Goal: Transaction & Acquisition: Obtain resource

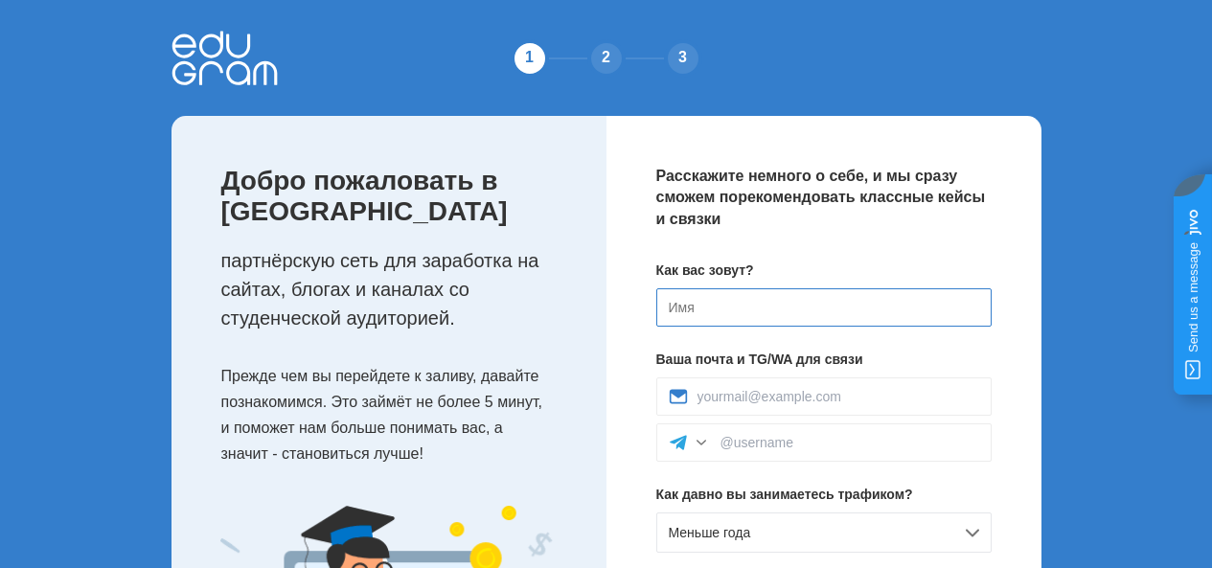
click at [809, 292] on input at bounding box center [823, 307] width 335 height 38
type input "[PERSON_NAME]"
click at [791, 405] on div at bounding box center [823, 397] width 335 height 38
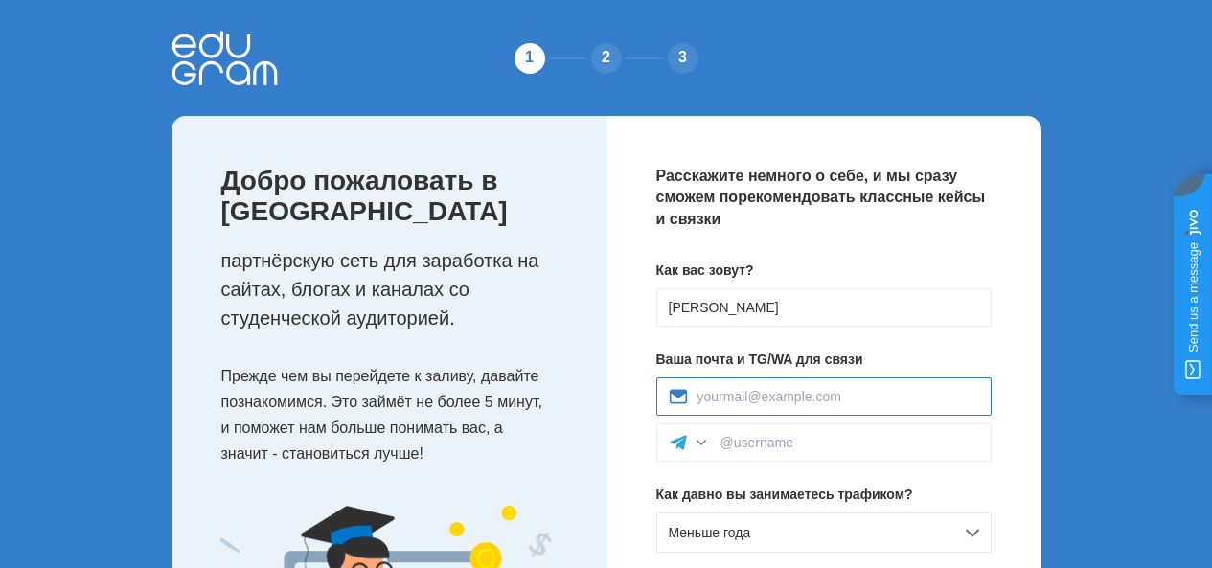
click at [794, 392] on input at bounding box center [839, 396] width 282 height 15
type input "tanasievbogdan@gmail.com"
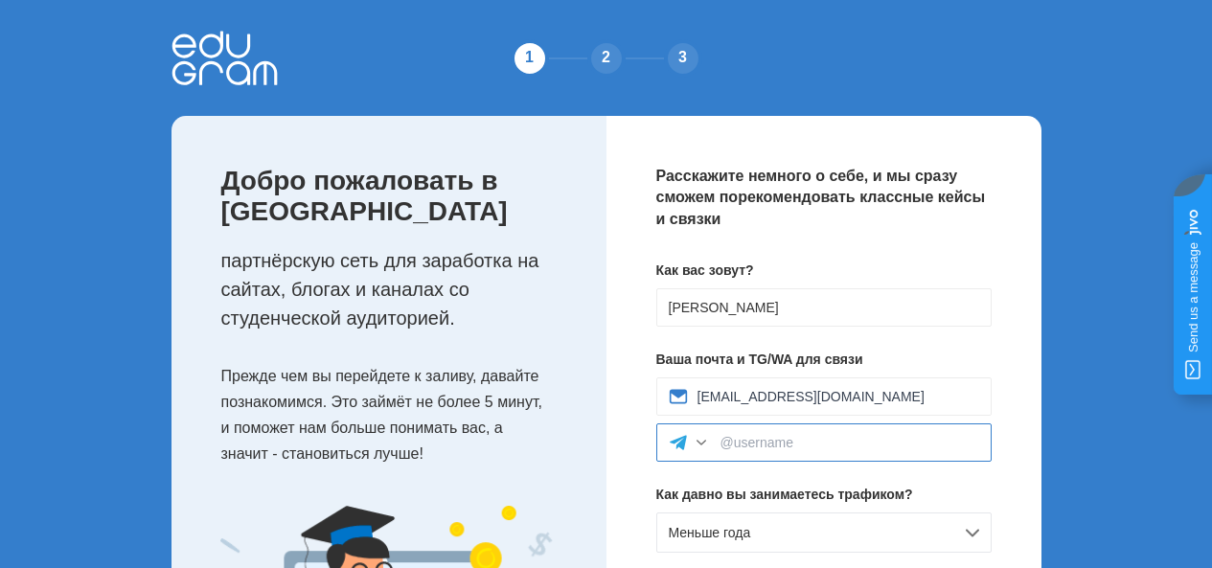
click at [794, 436] on input at bounding box center [850, 442] width 259 height 15
click at [701, 440] on div at bounding box center [701, 442] width 19 height 19
click at [701, 439] on div at bounding box center [701, 442] width 19 height 19
click at [701, 443] on div at bounding box center [701, 442] width 19 height 19
click at [701, 441] on div at bounding box center [701, 442] width 19 height 19
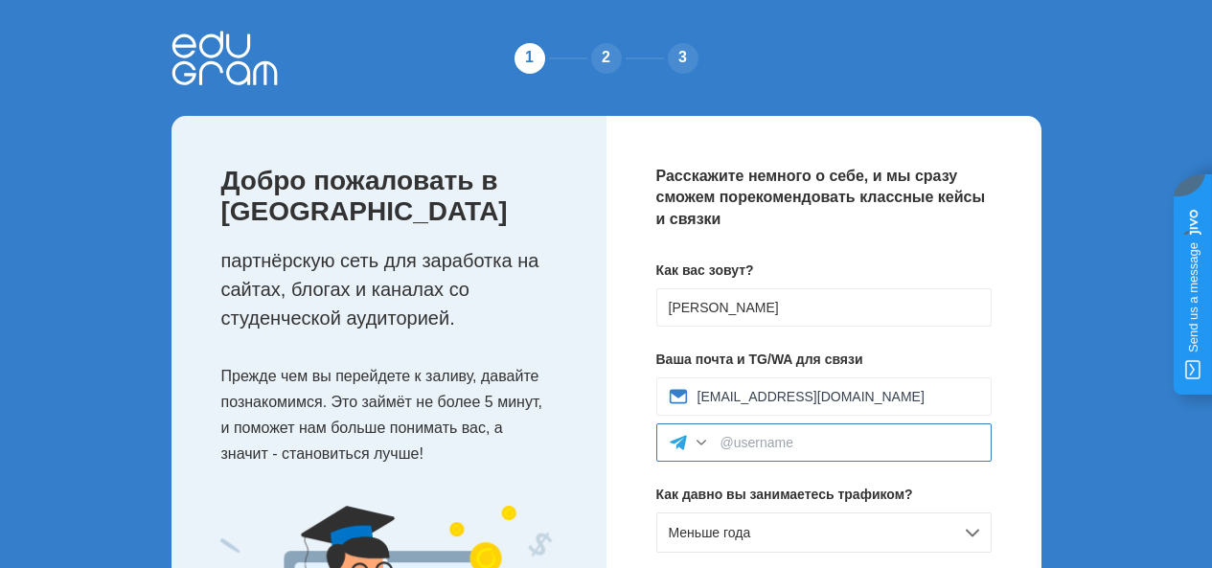
click at [741, 437] on input at bounding box center [850, 442] width 259 height 15
paste input "@Rjli1x3AJcpUyN0"
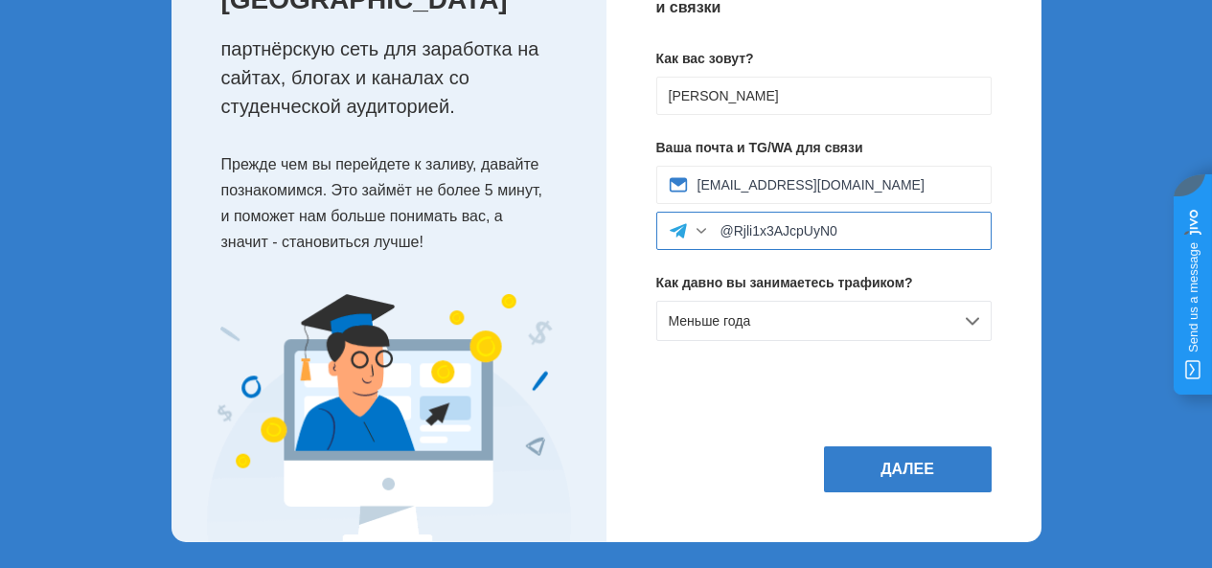
scroll to position [217, 0]
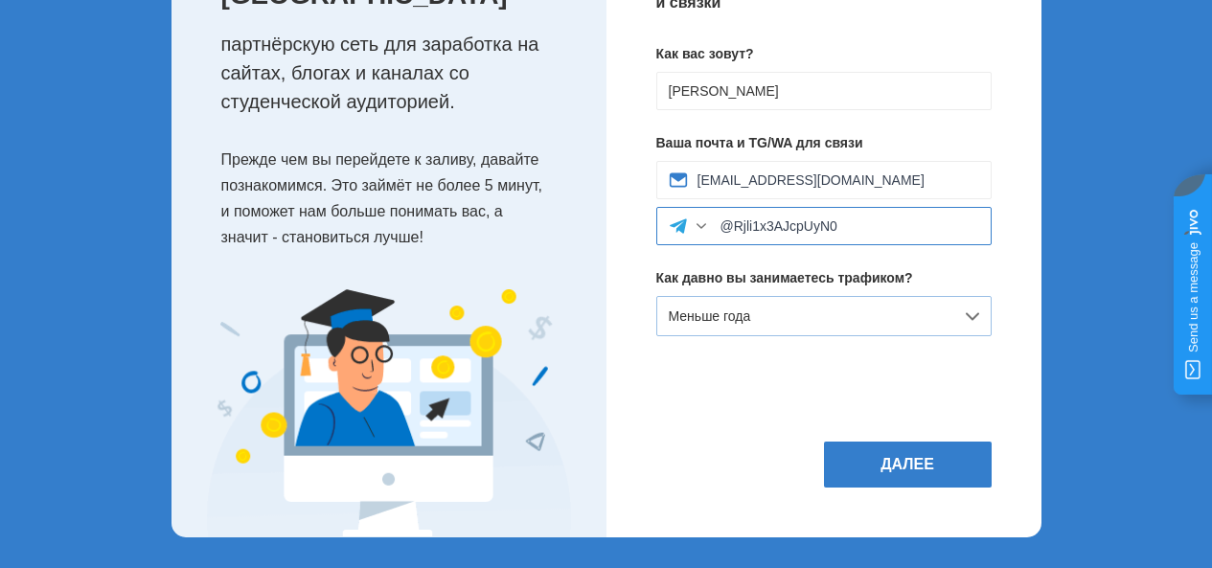
type input "@Rjli1x3AJcpUyN0"
click at [771, 313] on div "Меньше года" at bounding box center [823, 316] width 335 height 40
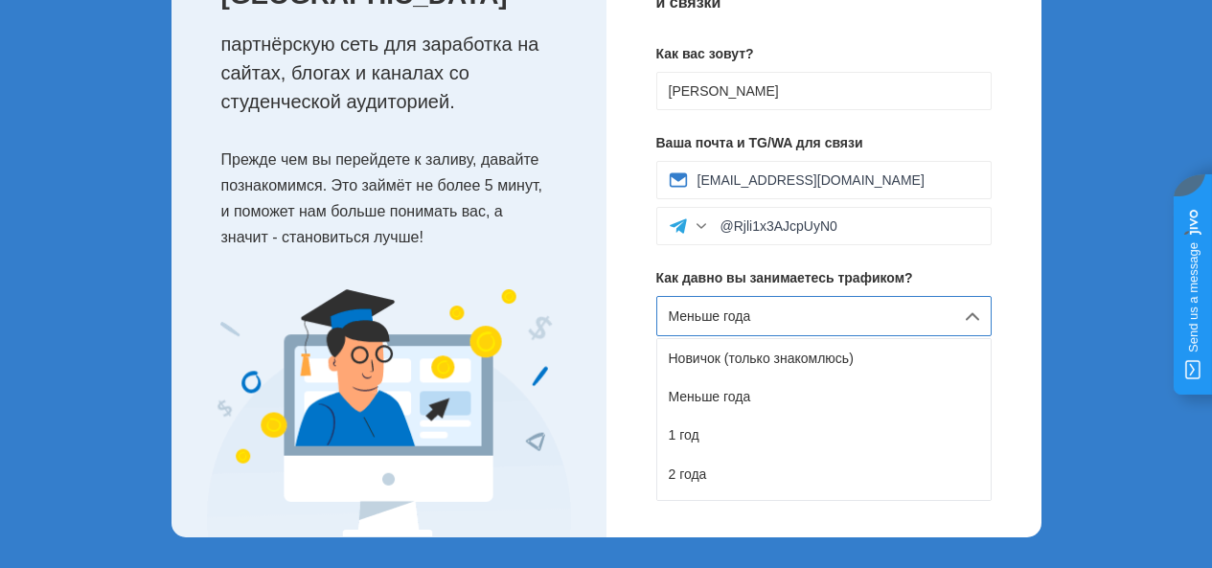
click at [838, 302] on div "Меньше года" at bounding box center [823, 316] width 335 height 40
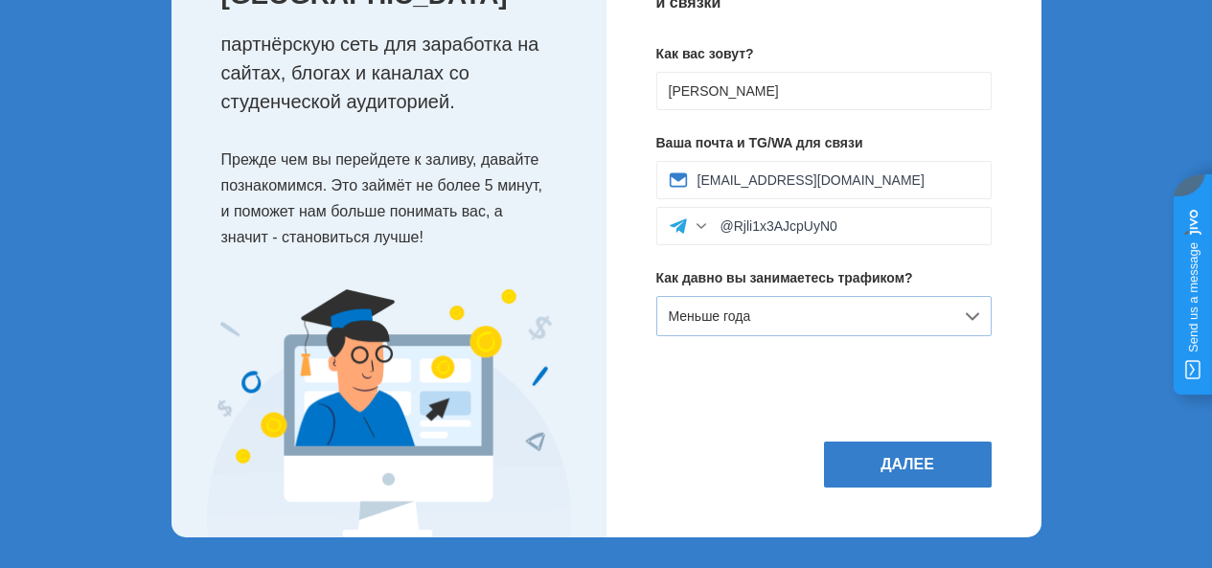
click at [876, 304] on div "Меньше года" at bounding box center [823, 316] width 335 height 40
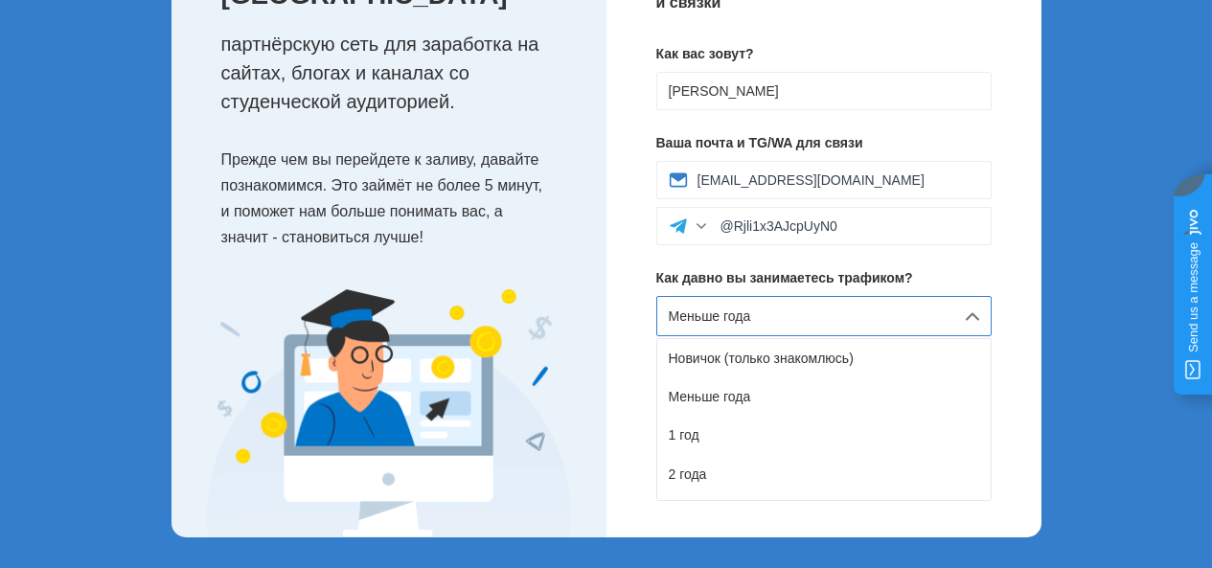
click at [873, 316] on div "Меньше года" at bounding box center [823, 316] width 335 height 40
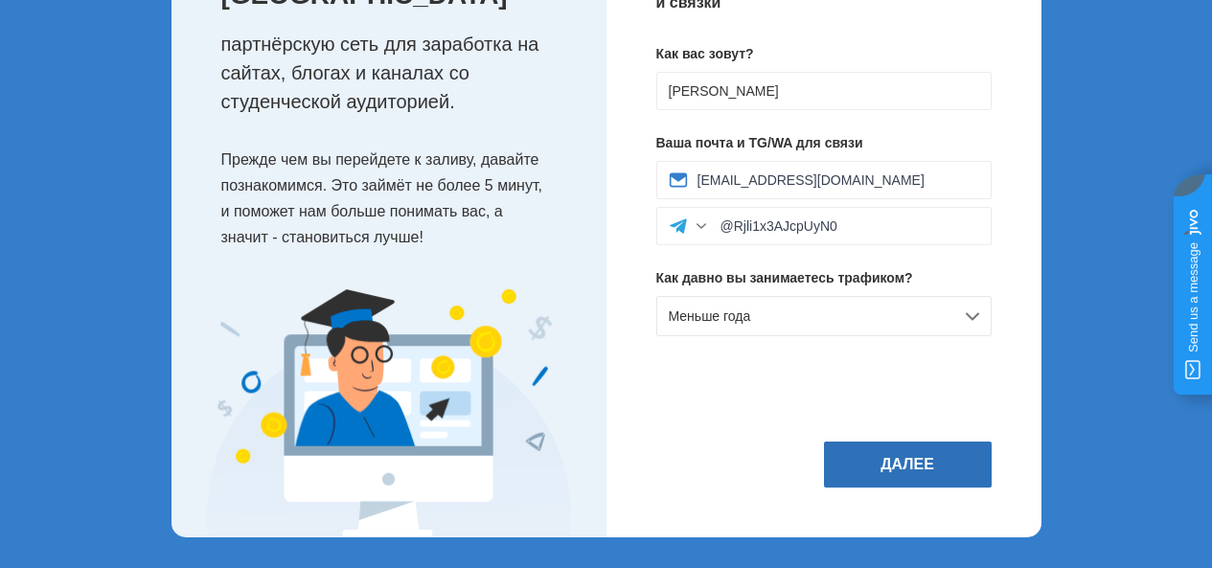
click at [918, 464] on button "Далее" at bounding box center [908, 465] width 168 height 46
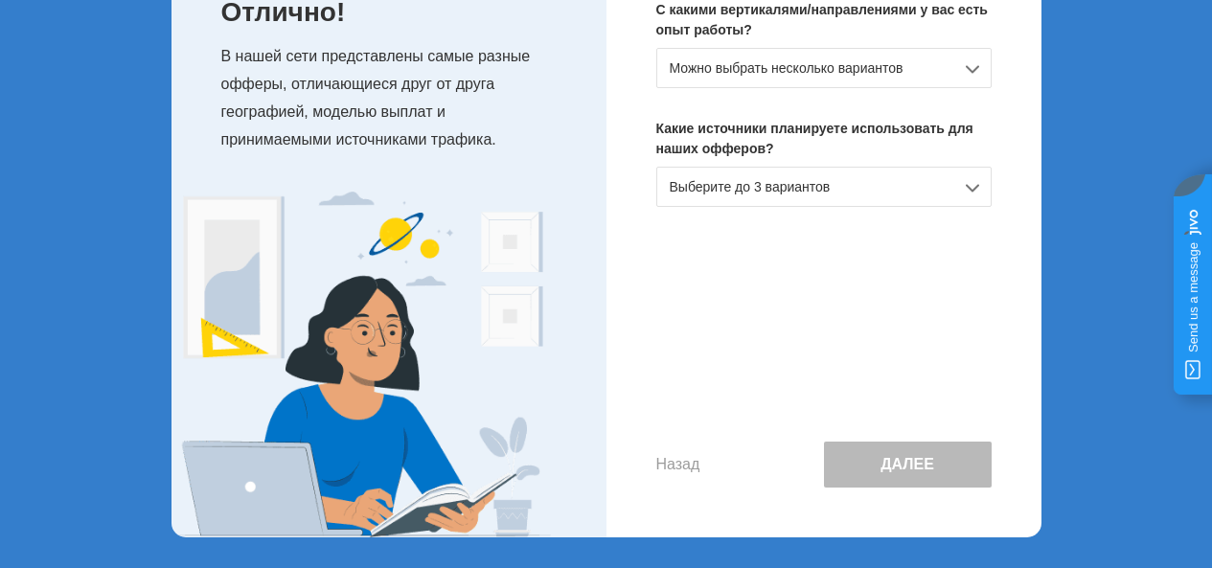
scroll to position [0, 0]
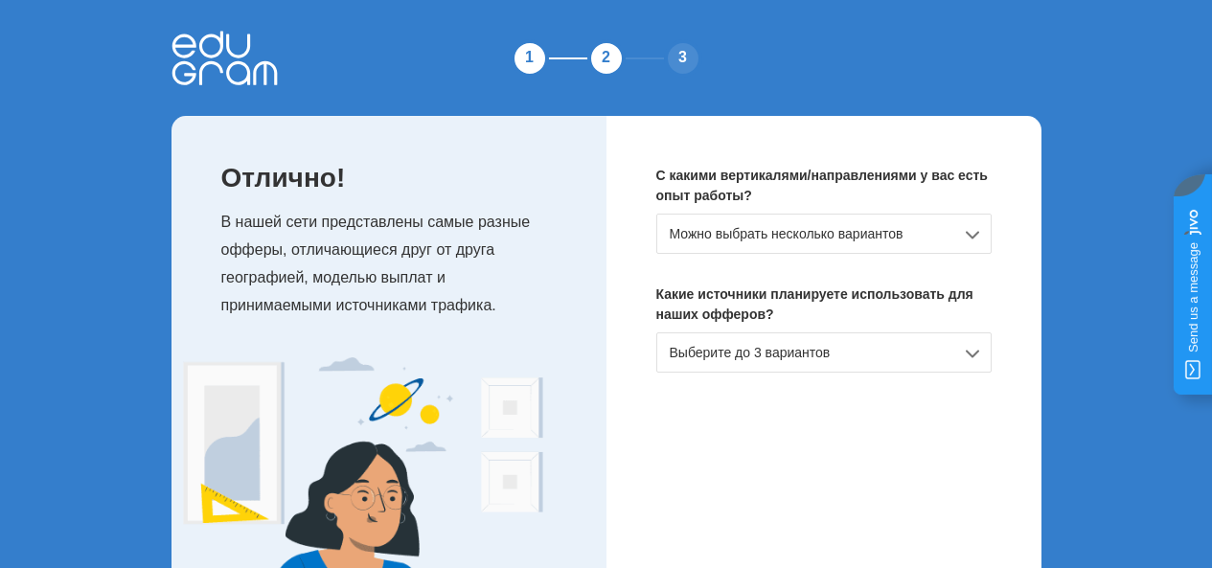
click at [917, 229] on div "Можно выбрать несколько вариантов" at bounding box center [823, 234] width 335 height 40
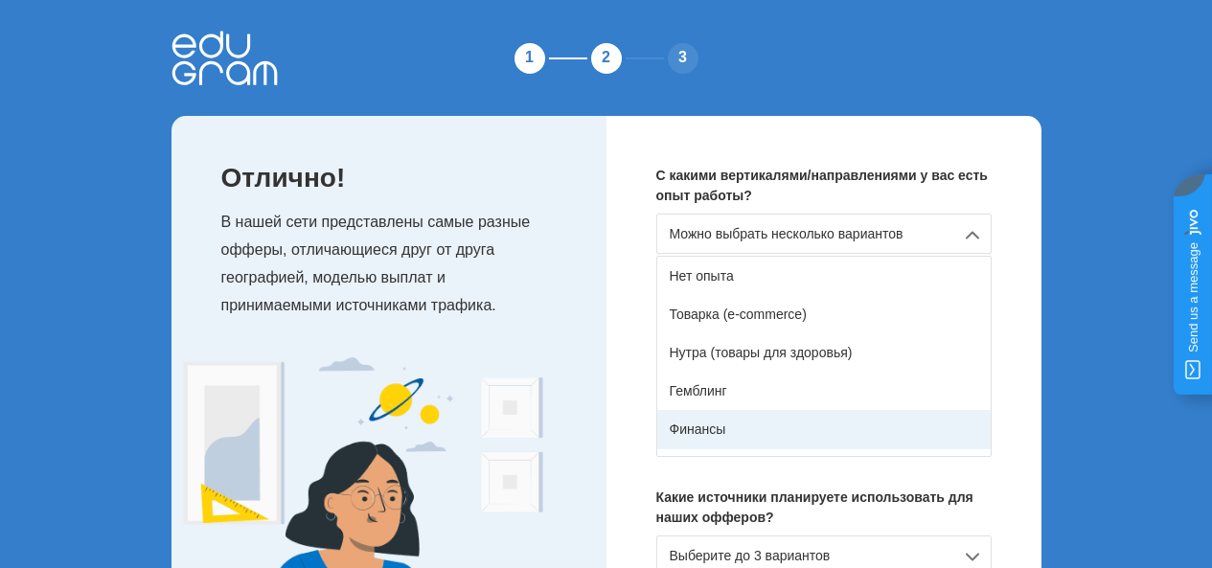
click at [730, 431] on div "Финансы" at bounding box center [824, 429] width 334 height 38
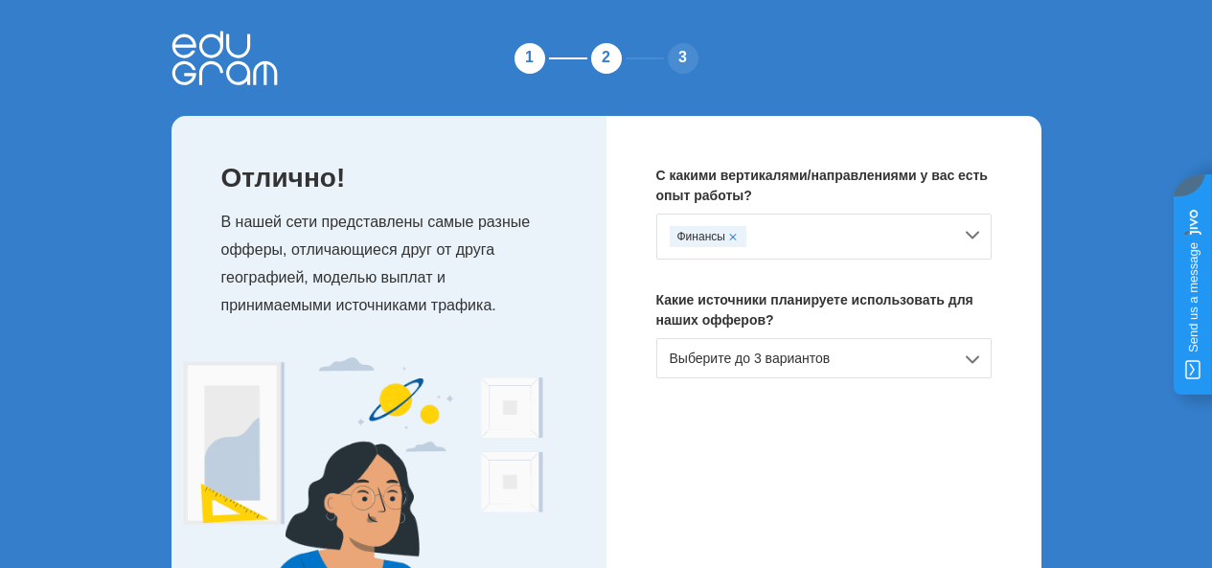
click at [781, 367] on div "Выберите до 3 вариантов" at bounding box center [823, 358] width 335 height 40
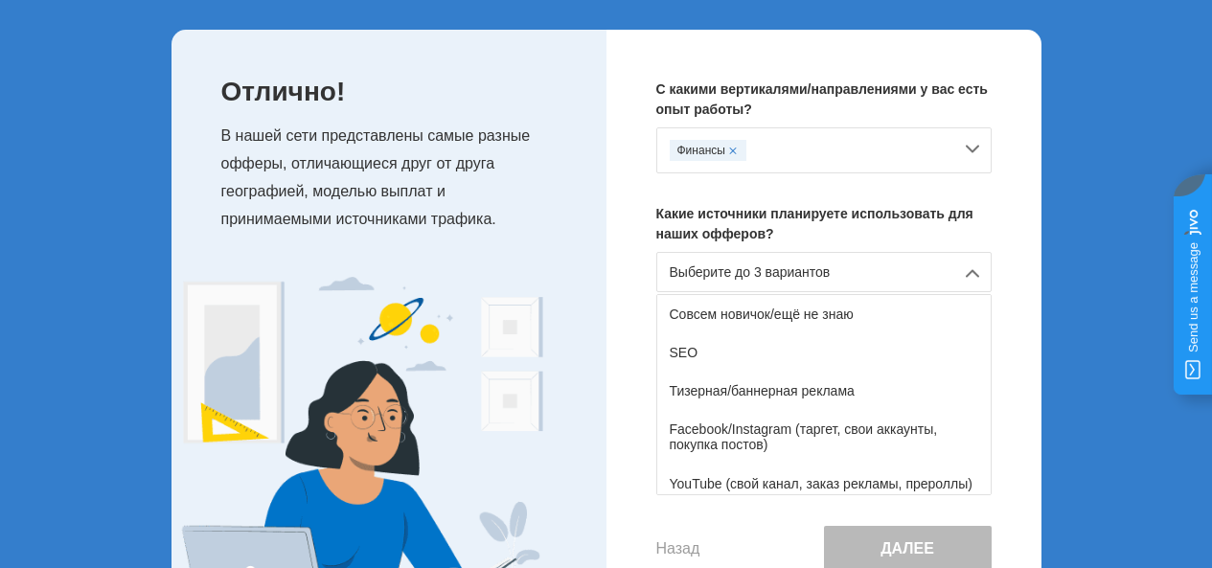
scroll to position [171, 0]
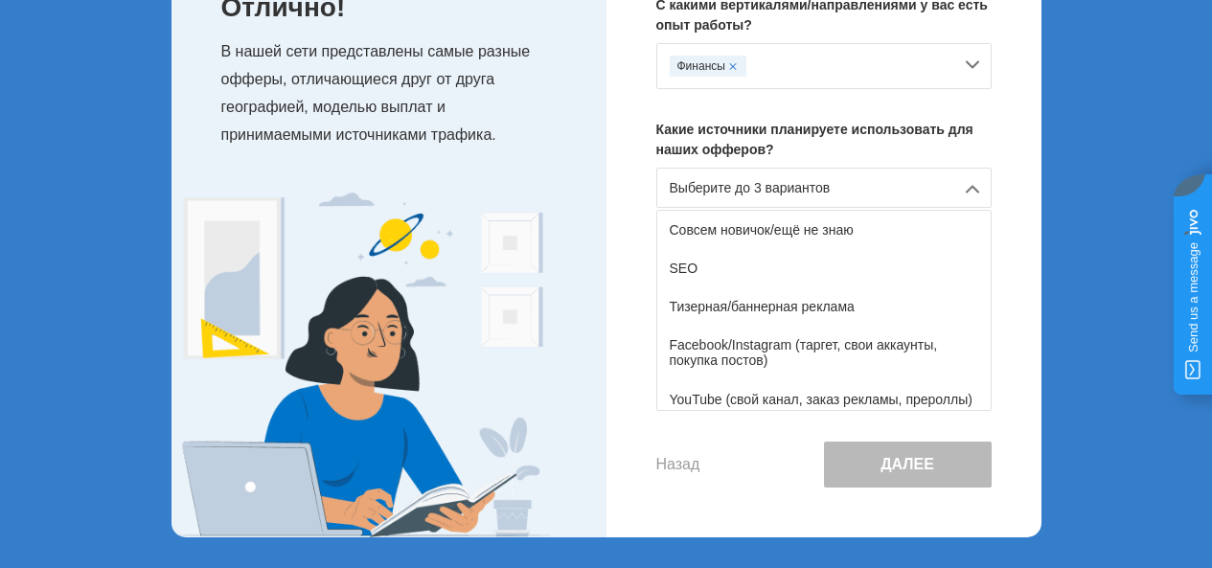
click at [814, 391] on div "YouTube (свой канал, заказ рекламы, прероллы)" at bounding box center [824, 399] width 334 height 38
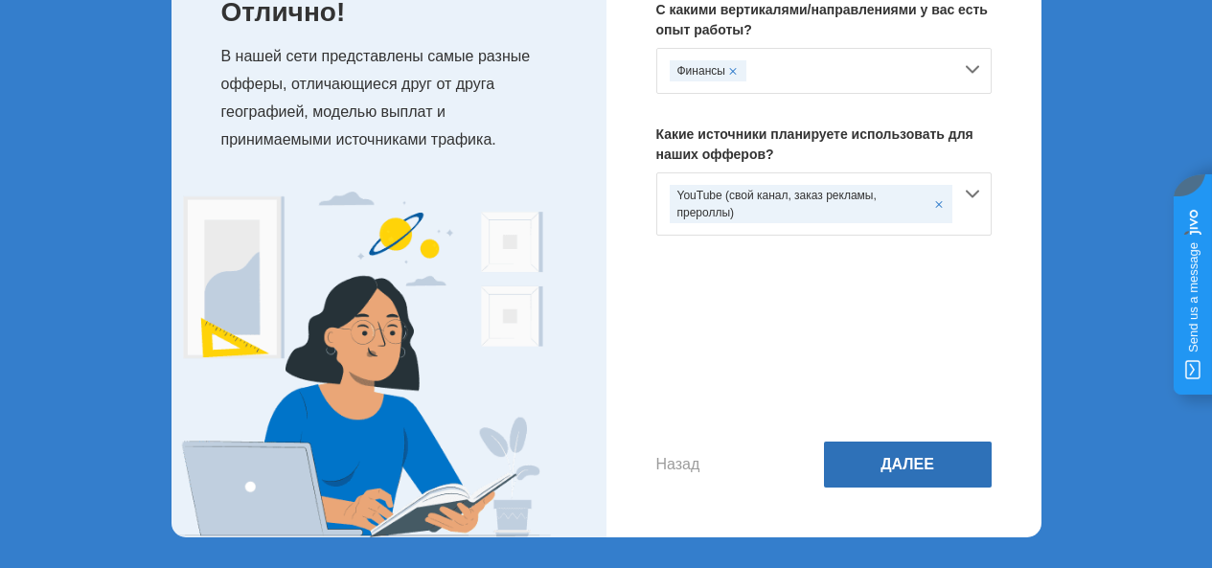
click at [899, 469] on button "Далее" at bounding box center [908, 465] width 168 height 46
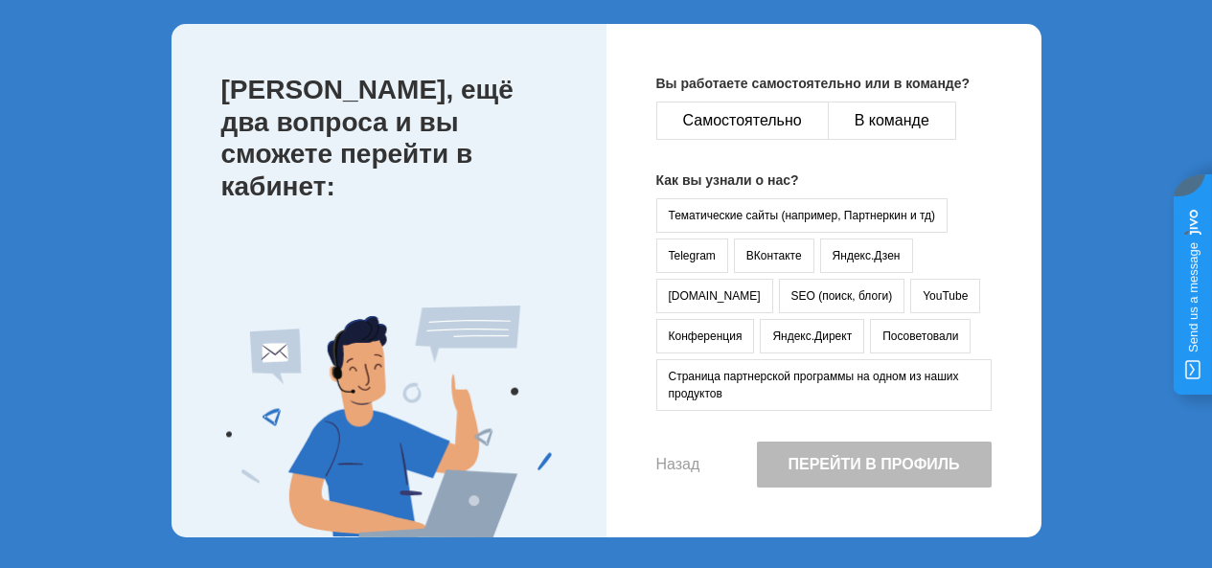
scroll to position [92, 0]
click at [741, 122] on button "Самостоятельно" at bounding box center [742, 121] width 173 height 38
click at [910, 294] on button "YouTube" at bounding box center [945, 296] width 70 height 35
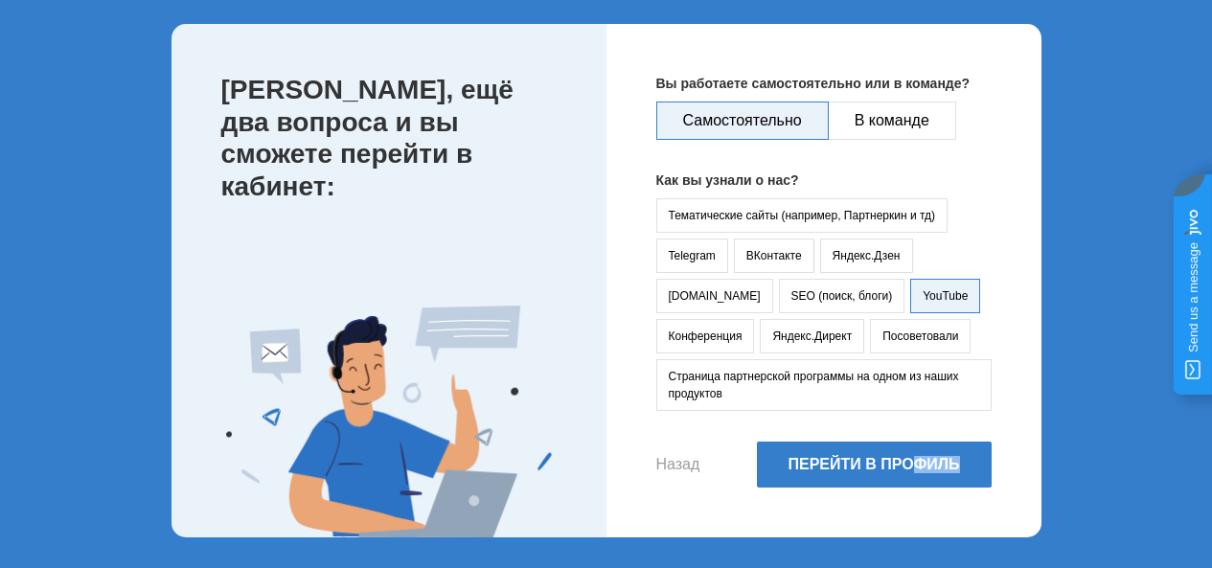
click at [1211, 476] on html at bounding box center [606, 192] width 1212 height 568
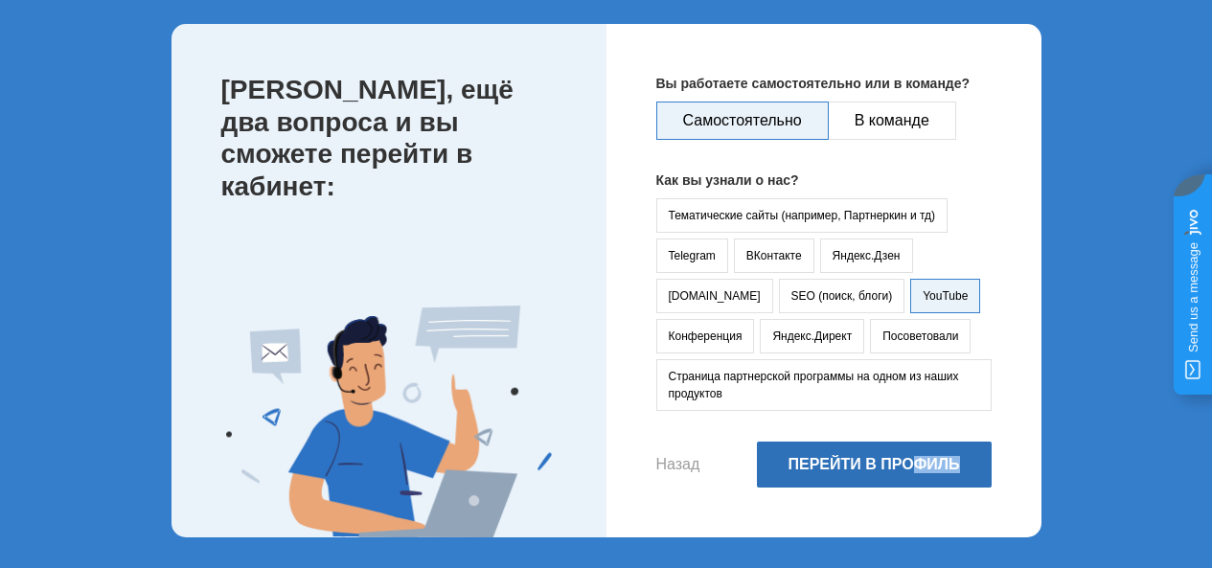
click at [864, 472] on button "Перейти в профиль" at bounding box center [874, 465] width 235 height 46
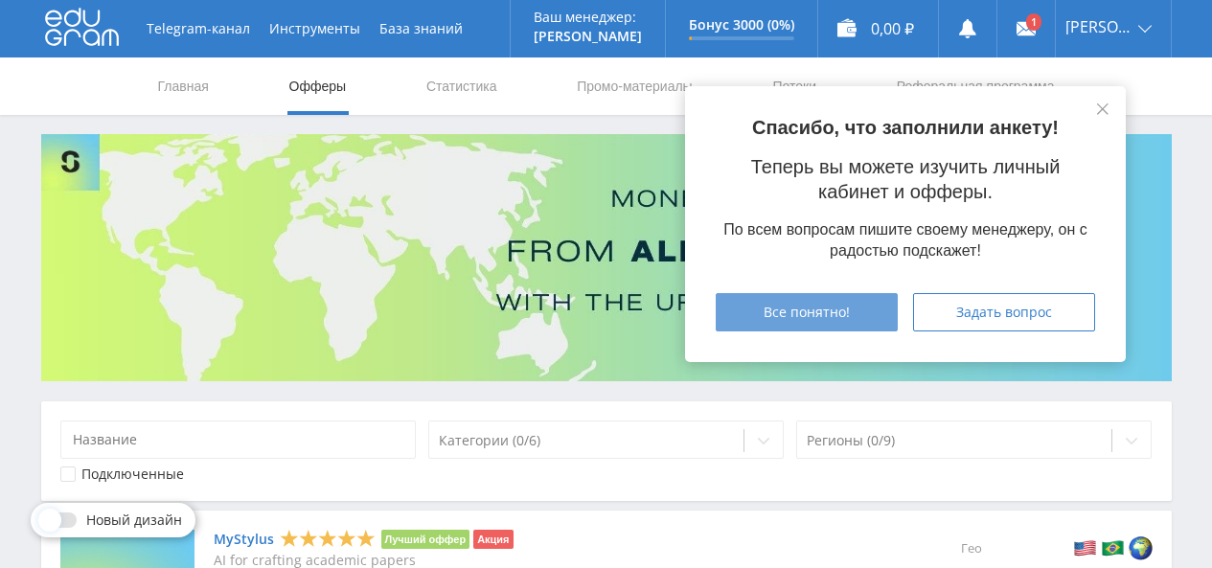
click at [837, 314] on span "Все понятно!" at bounding box center [807, 312] width 86 height 15
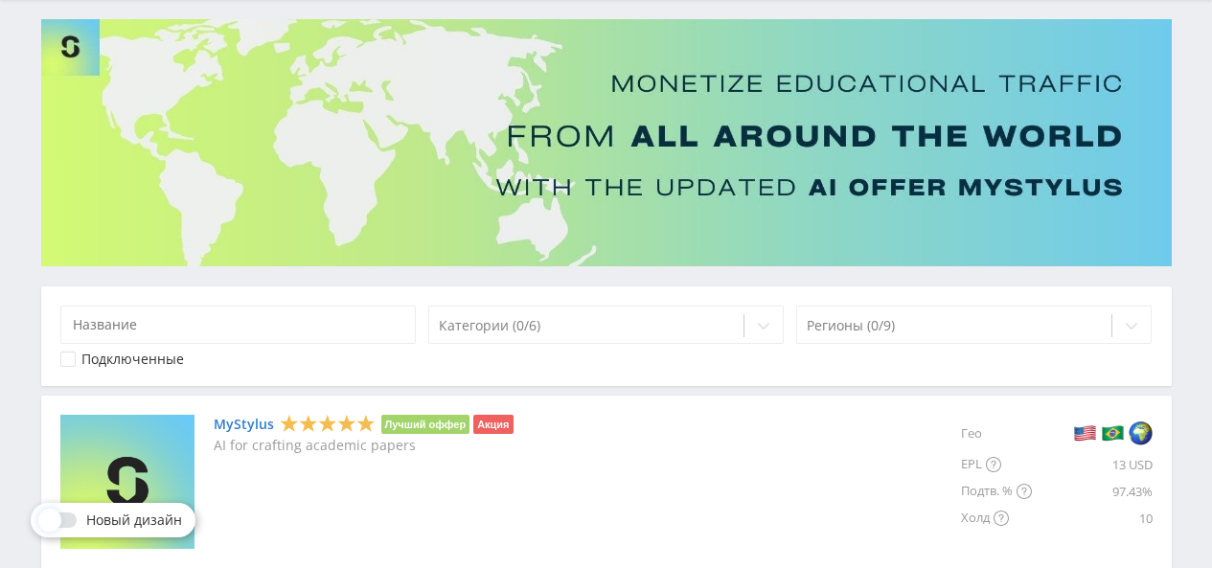
scroll to position [383, 0]
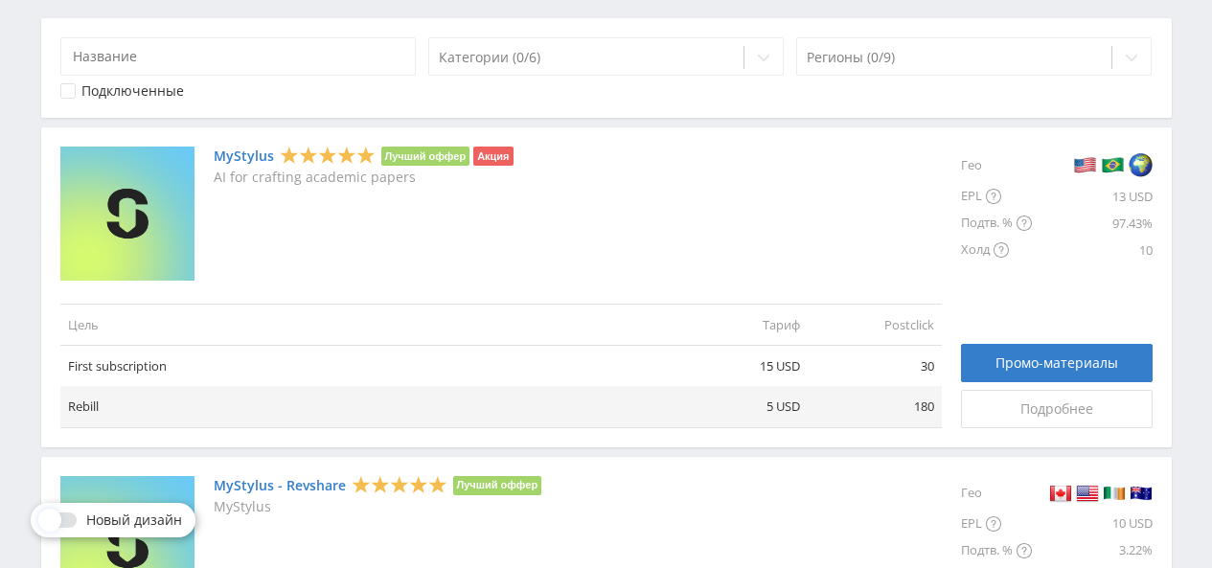
click at [114, 196] on img at bounding box center [127, 214] width 134 height 134
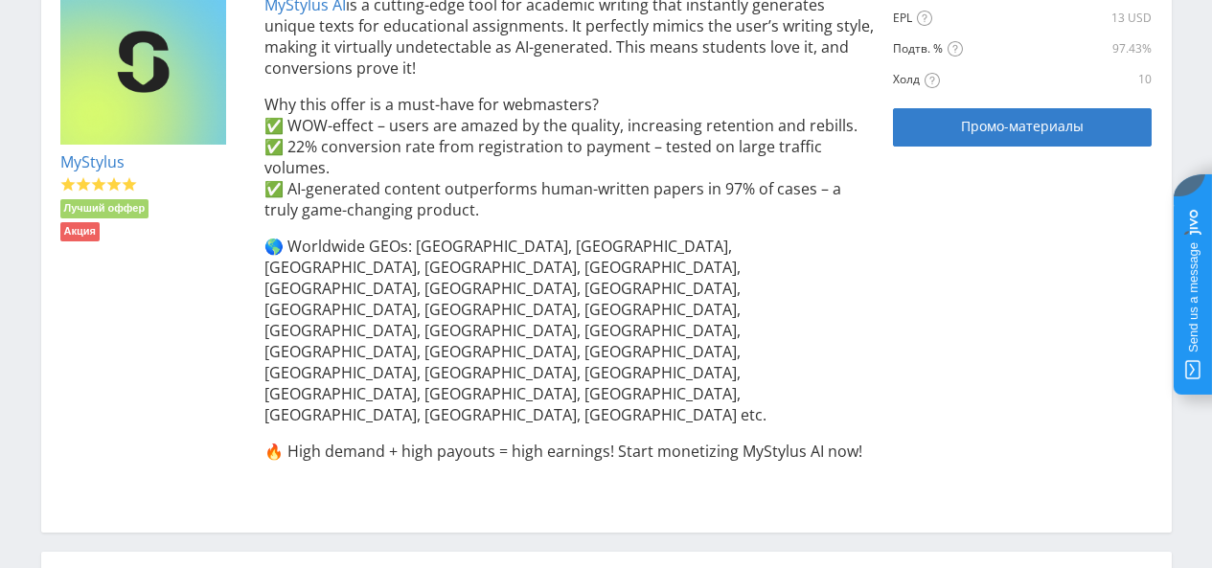
scroll to position [287, 0]
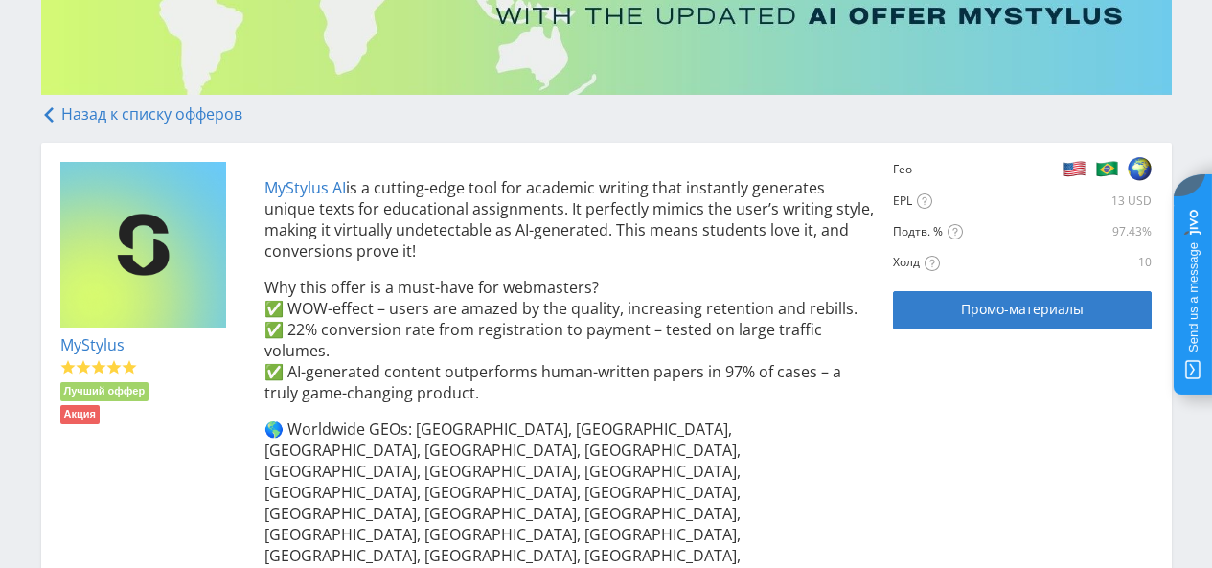
click at [166, 274] on img at bounding box center [143, 245] width 167 height 167
click at [796, 269] on div "MyStylus AI is a cutting-edge tool for academic writing that instantly generate…" at bounding box center [560, 429] width 630 height 535
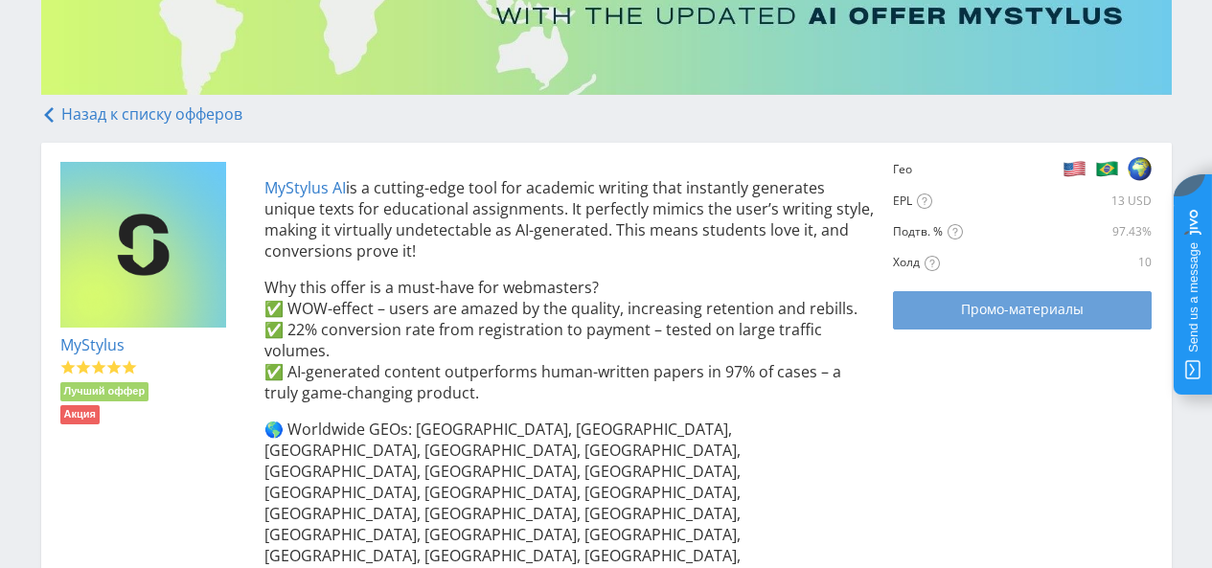
click at [923, 313] on div "Промо-материалы" at bounding box center [1022, 309] width 211 height 15
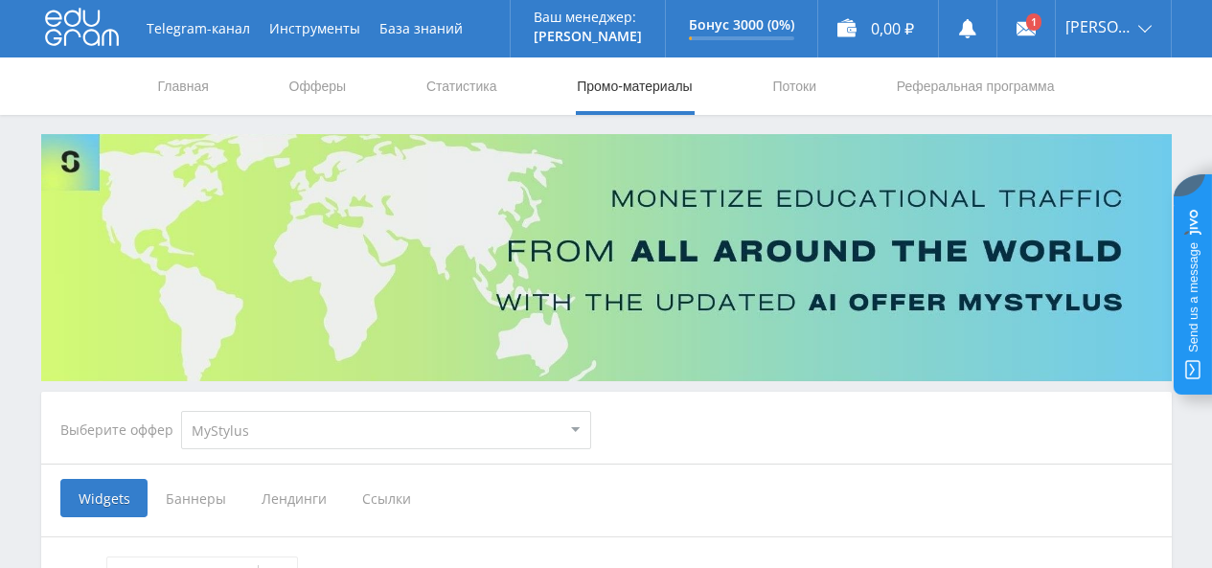
click at [352, 484] on span "Ссылки" at bounding box center [386, 498] width 85 height 38
click at [0, 0] on input "Ссылки" at bounding box center [0, 0] width 0 height 0
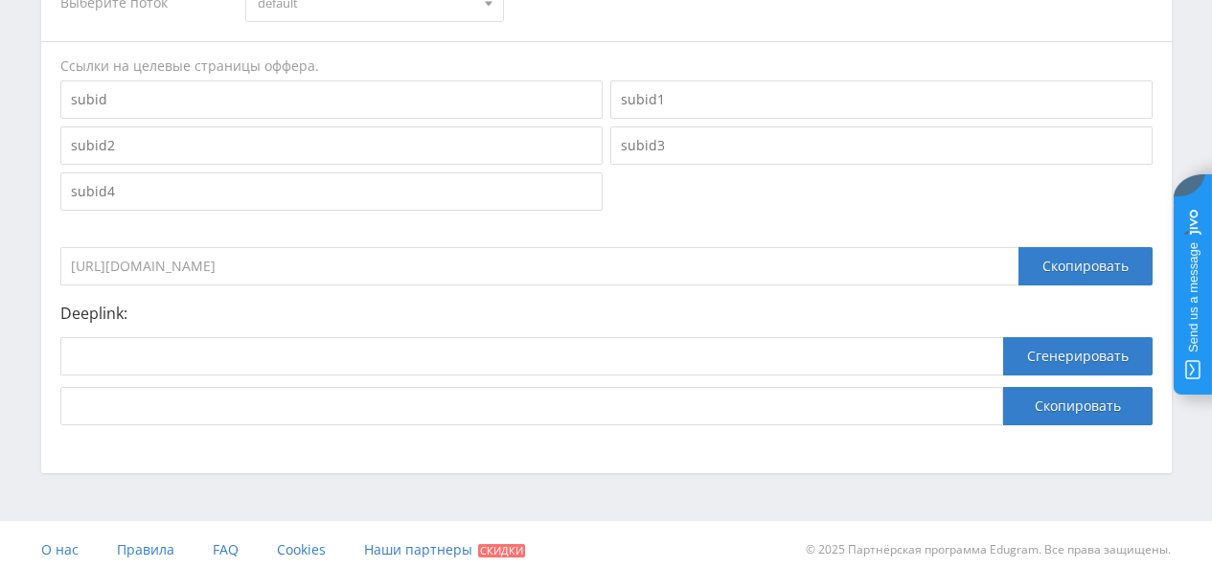
scroll to position [575, 0]
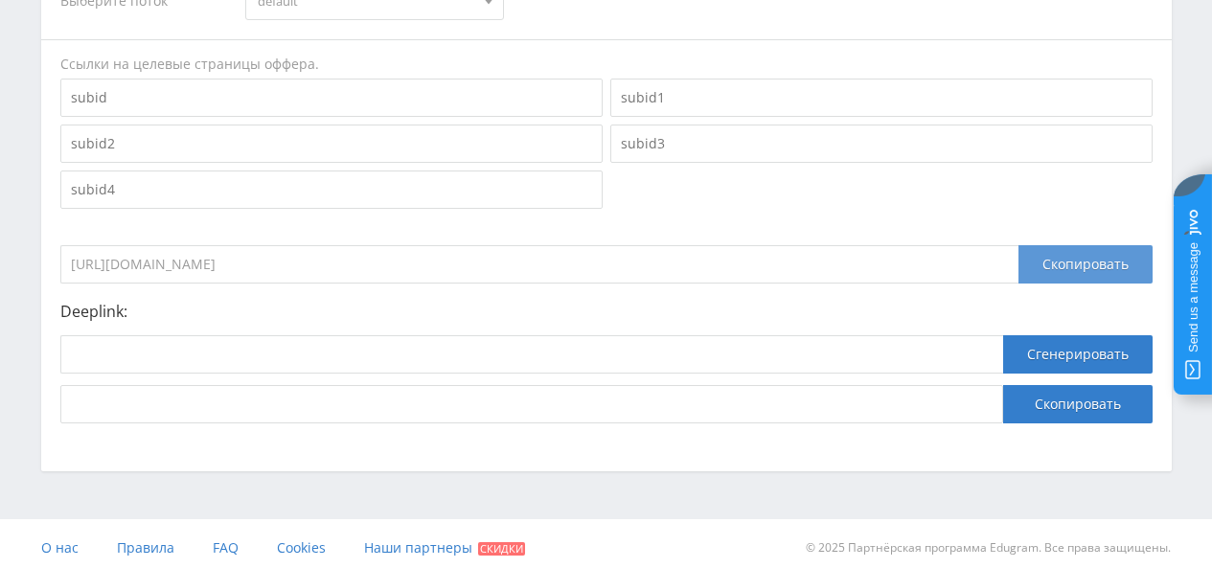
click at [1101, 258] on div "Скопировать" at bounding box center [1086, 264] width 134 height 38
click at [1059, 263] on div "Скопировать" at bounding box center [1086, 264] width 134 height 38
